Goal: Navigation & Orientation: Find specific page/section

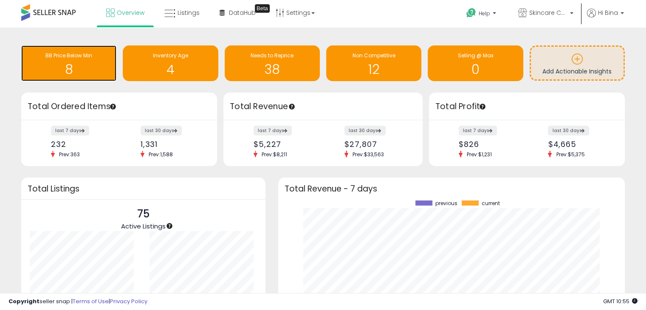
click at [91, 65] on h1 "8" at bounding box center [68, 69] width 87 height 14
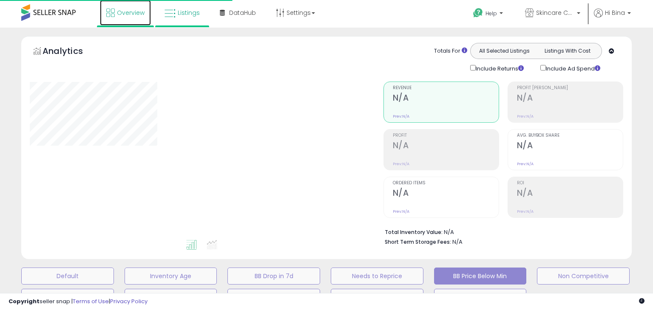
click at [123, 22] on link "Overview" at bounding box center [125, 12] width 51 height 25
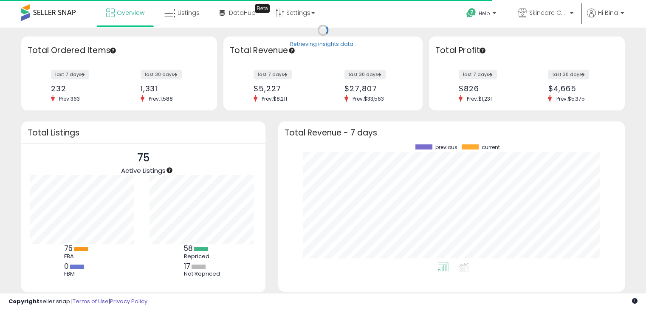
scroll to position [118, 330]
